Goal: Find contact information: Find contact information

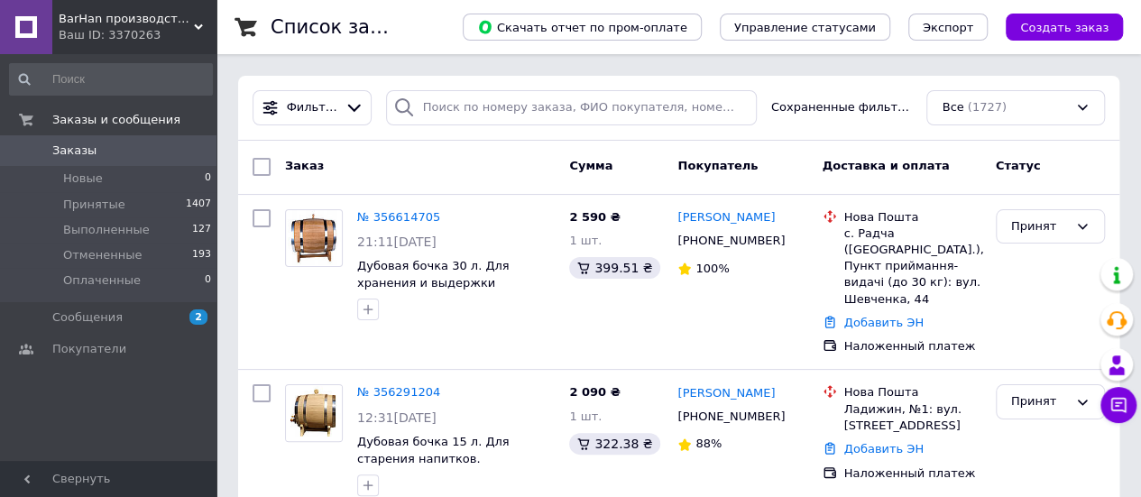
click at [202, 31] on icon at bounding box center [198, 27] width 9 height 9
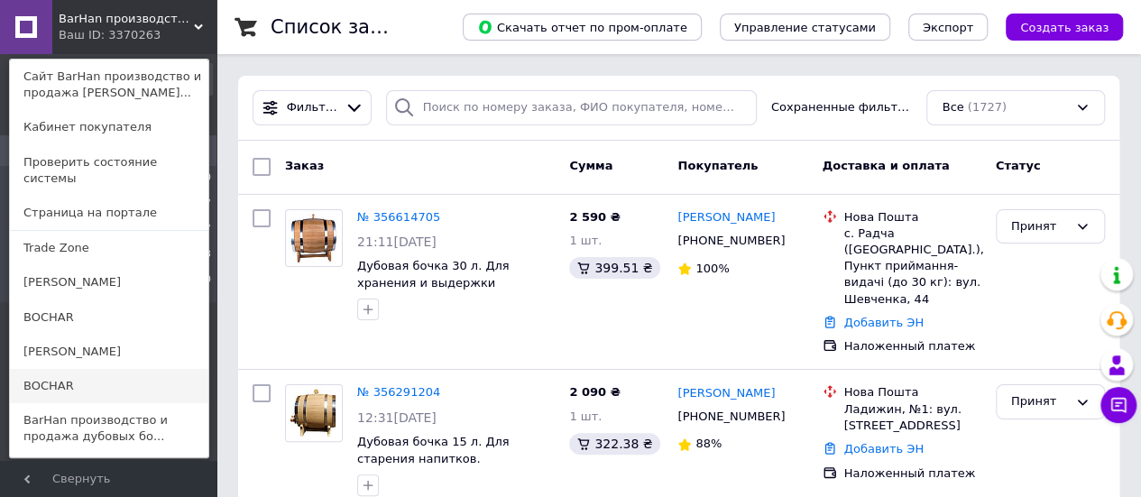
click at [71, 369] on link "BOCHAR" at bounding box center [109, 386] width 198 height 34
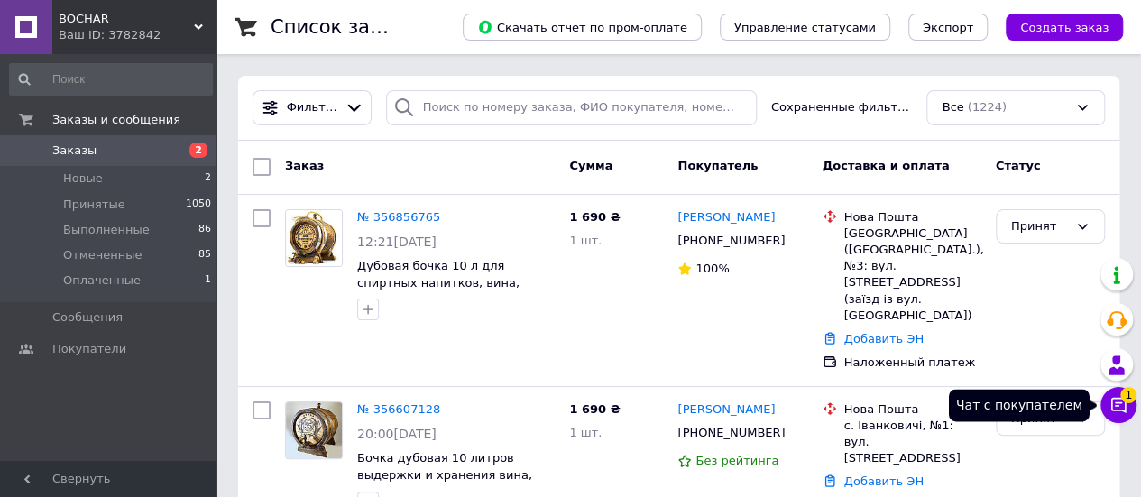
click at [1121, 403] on icon at bounding box center [1118, 405] width 18 height 18
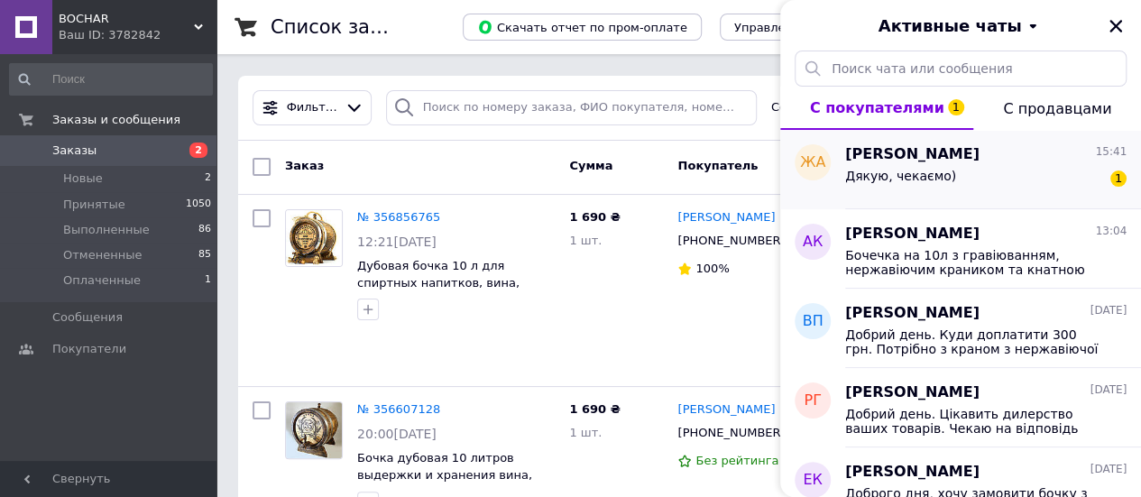
click at [961, 175] on div "Дякую, чекаємо) 1" at bounding box center [985, 179] width 281 height 29
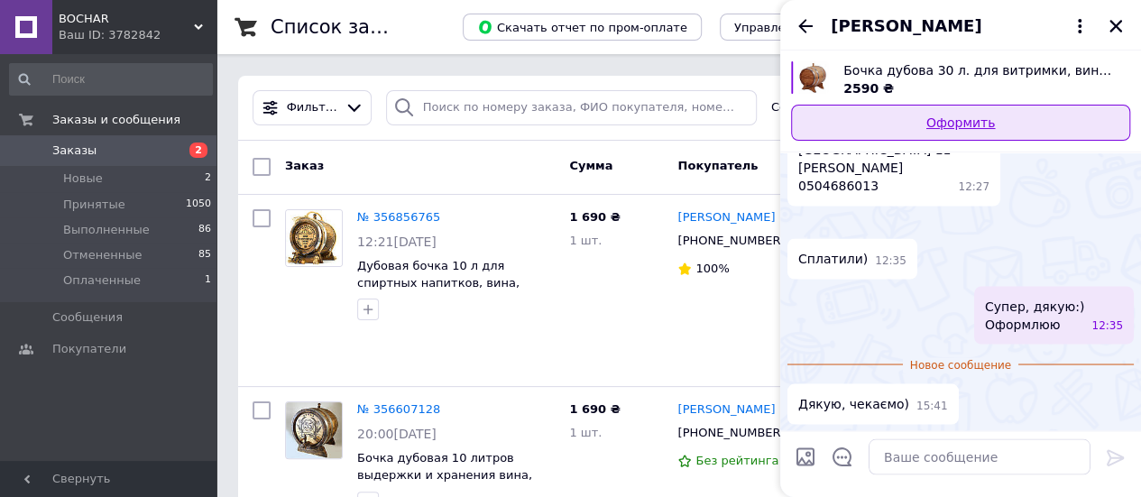
scroll to position [1678, 0]
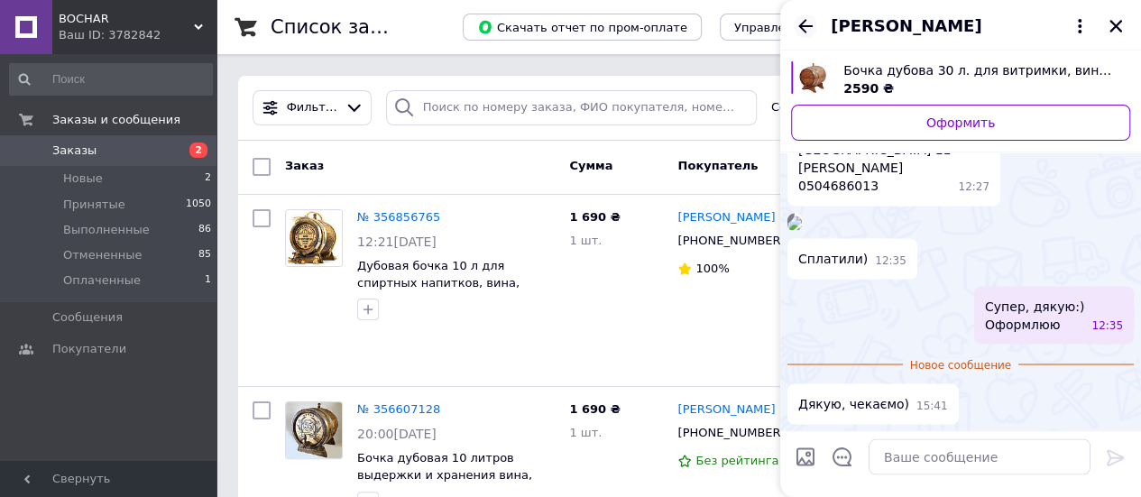
click at [812, 28] on icon "Назад" at bounding box center [806, 26] width 22 height 22
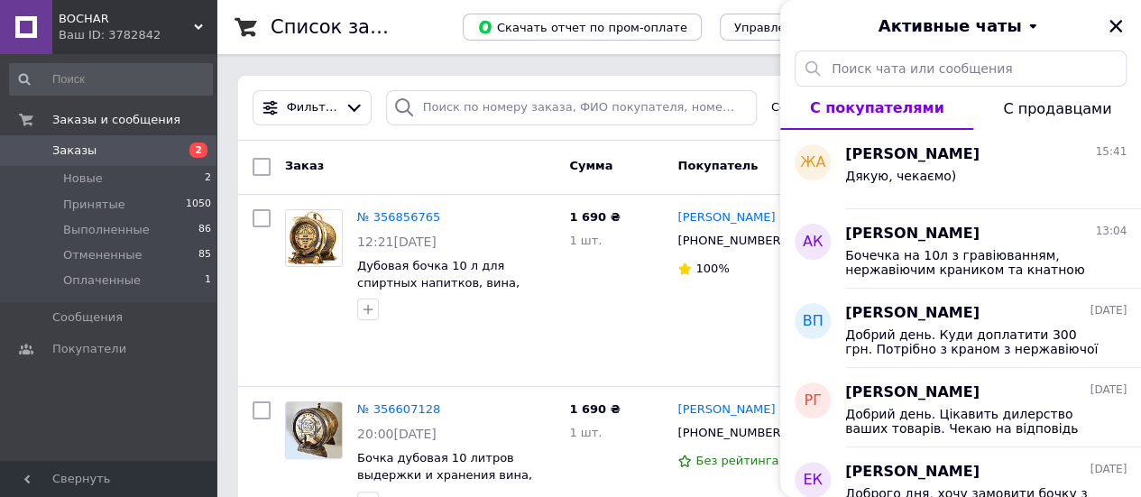
click at [1115, 22] on icon "Закрыть" at bounding box center [1116, 26] width 16 height 16
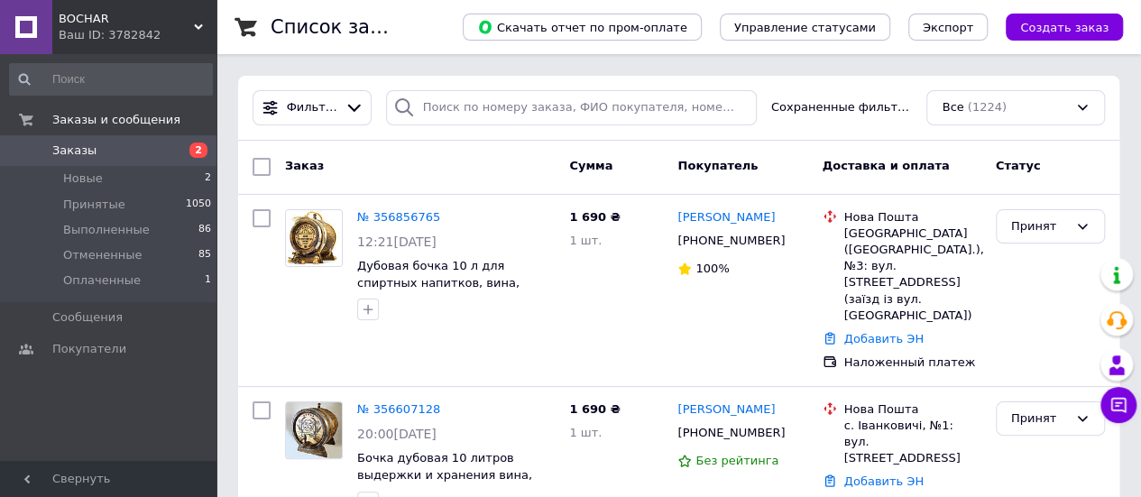
click at [198, 28] on use at bounding box center [198, 26] width 9 height 5
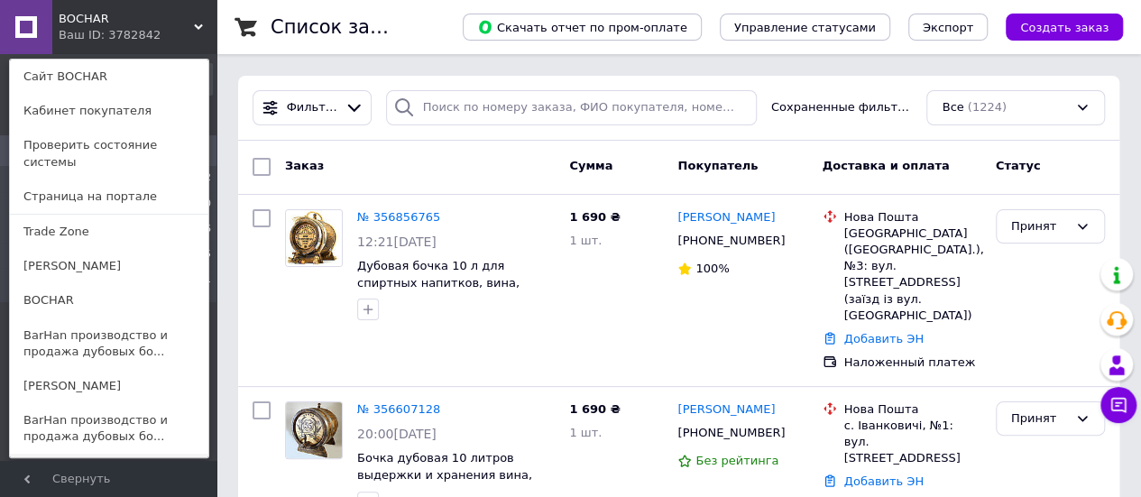
click at [78, 454] on link "KVASTOR" at bounding box center [109, 471] width 198 height 34
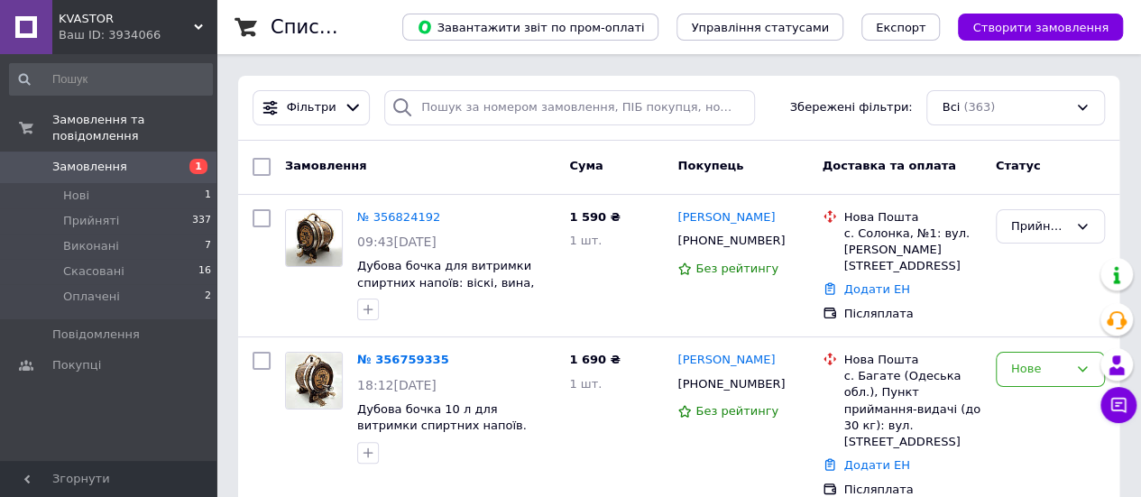
click at [196, 28] on icon at bounding box center [198, 27] width 9 height 9
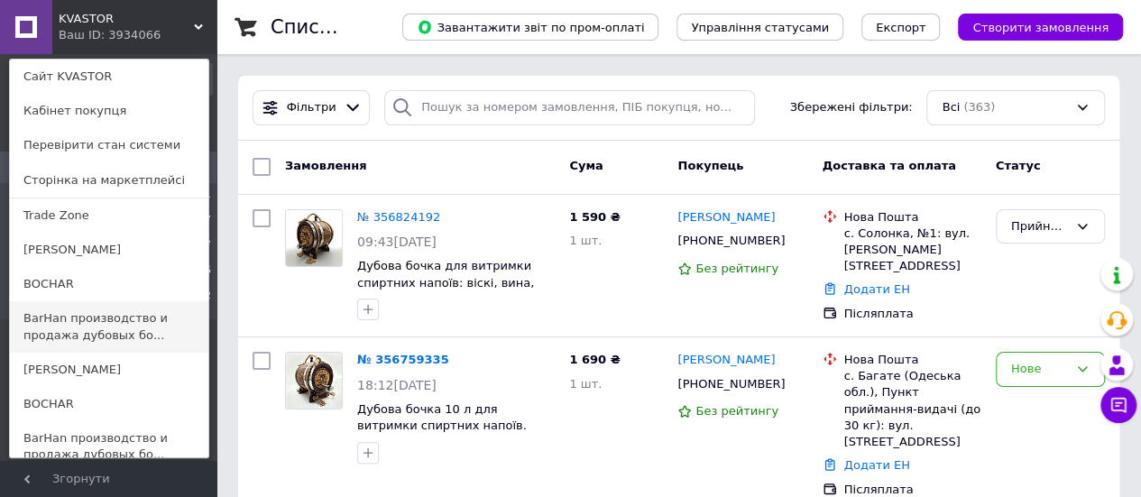
click at [118, 317] on link "BarHan производство и продажа дубовых бо..." at bounding box center [109, 326] width 198 height 51
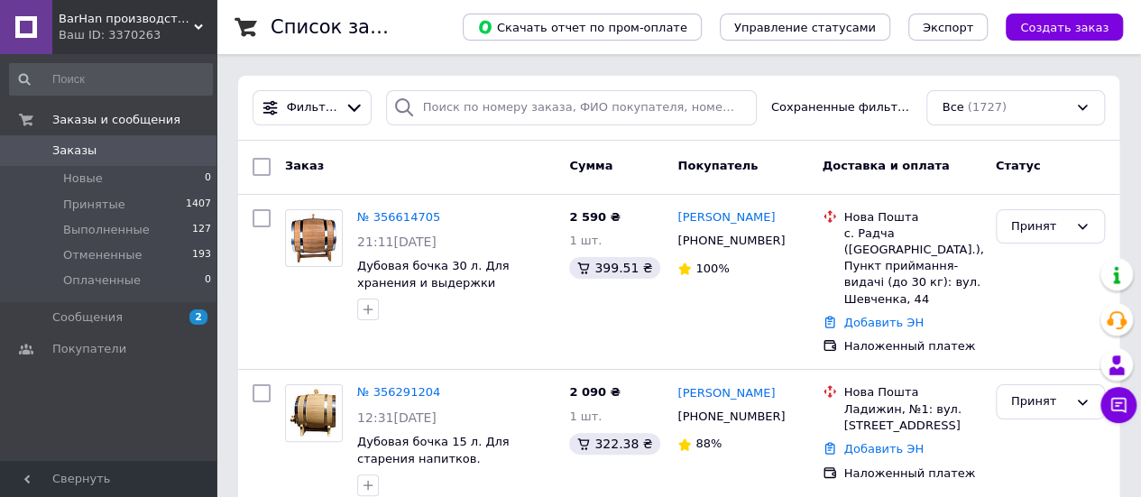
click at [195, 31] on icon at bounding box center [198, 27] width 9 height 9
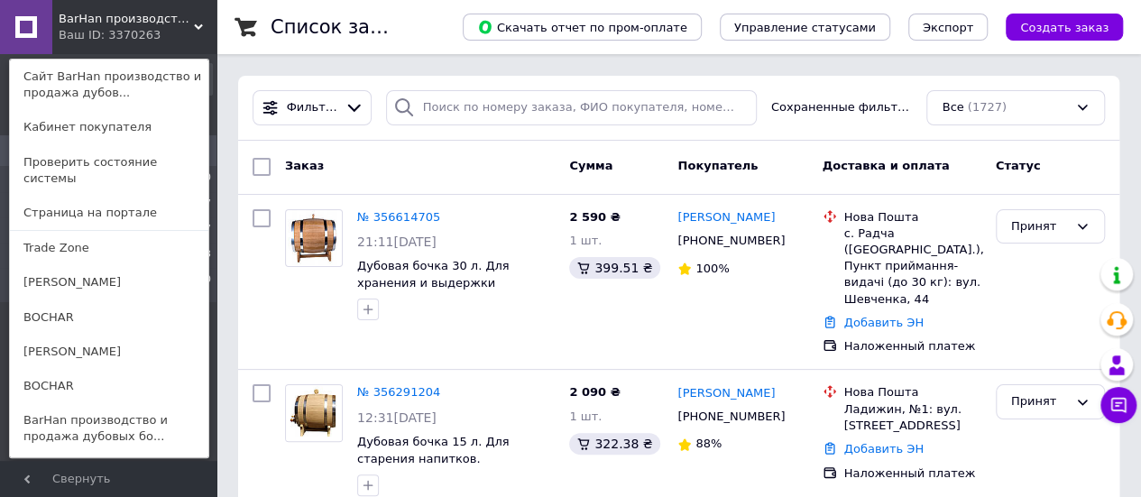
click at [79, 269] on link "[PERSON_NAME]" at bounding box center [109, 282] width 198 height 34
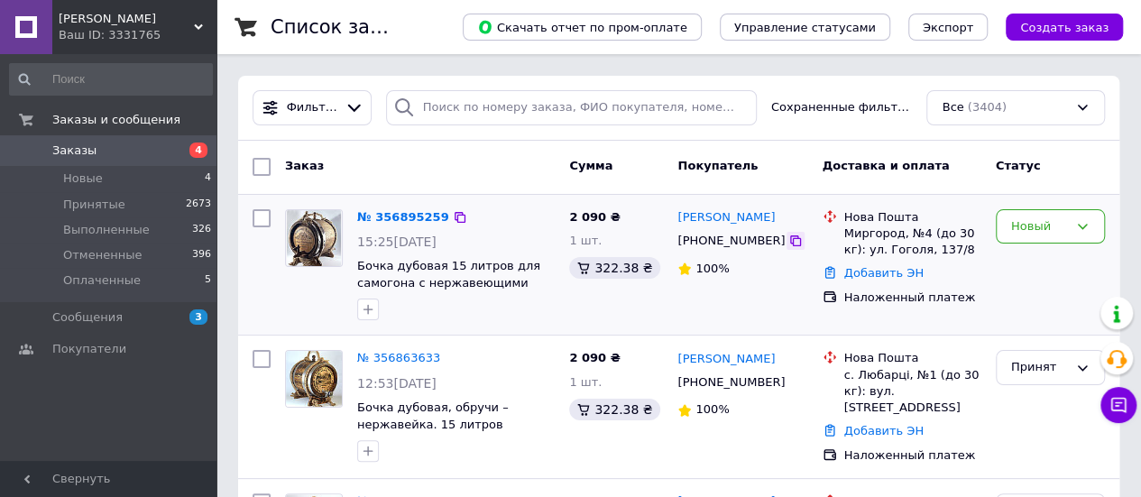
click at [790, 244] on icon at bounding box center [795, 240] width 11 height 11
click at [411, 211] on link "№ 356895259" at bounding box center [403, 217] width 92 height 14
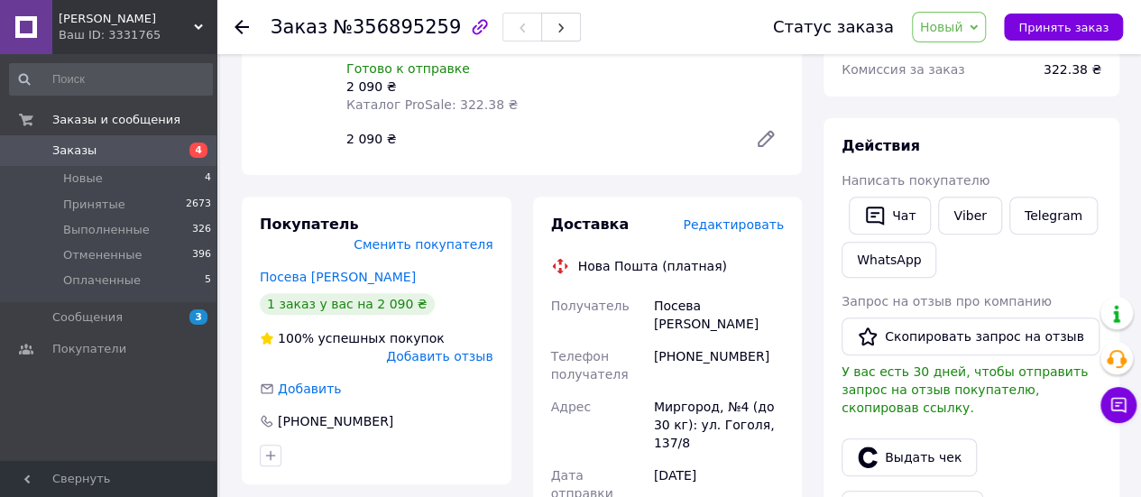
scroll to position [271, 0]
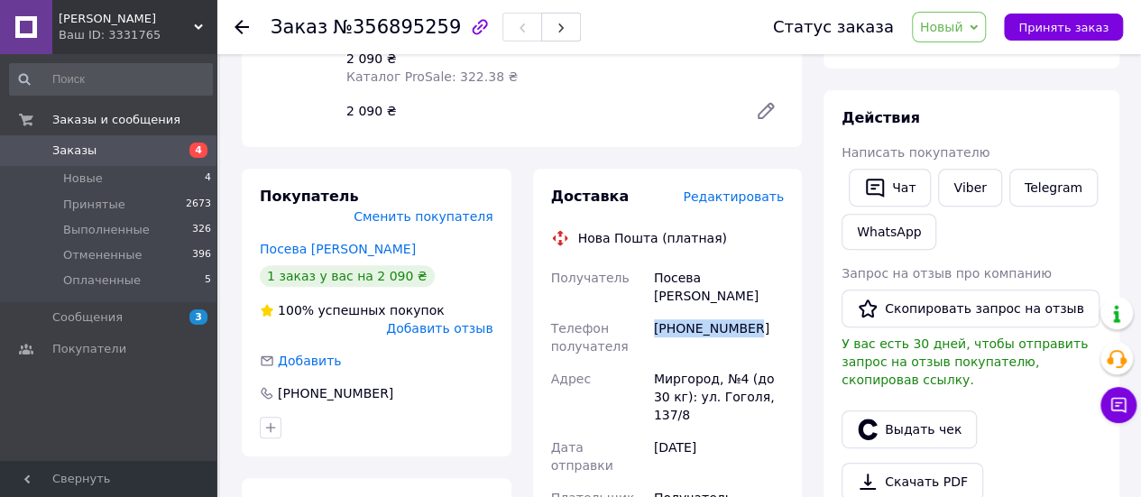
drag, startPoint x: 742, startPoint y: 312, endPoint x: 649, endPoint y: 298, distance: 94.0
click at [650, 312] on div "[PHONE_NUMBER]" at bounding box center [718, 337] width 137 height 51
copy div "[PHONE_NUMBER]"
drag, startPoint x: 730, startPoint y: 276, endPoint x: 657, endPoint y: 277, distance: 73.1
click at [657, 277] on div "Посева [PERSON_NAME]" at bounding box center [718, 287] width 137 height 51
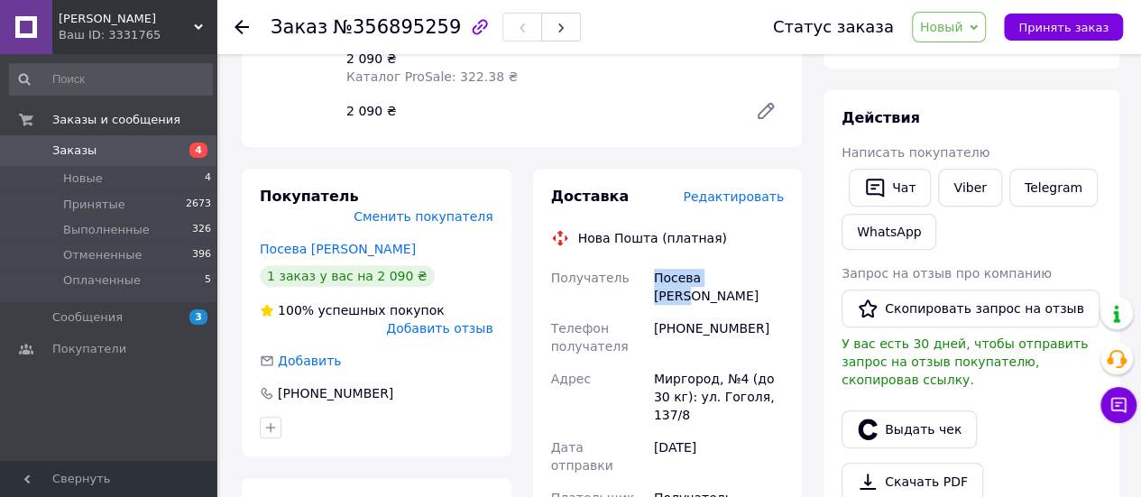
copy div "Посева [PERSON_NAME]"
drag, startPoint x: 654, startPoint y: 365, endPoint x: 740, endPoint y: 368, distance: 85.7
click at [741, 368] on div "Миргород, №4 (до 30 кг): ул. Гоголя, 137/8" at bounding box center [718, 397] width 137 height 69
copy div "Миргород, №4"
